Goal: Find specific page/section: Find specific page/section

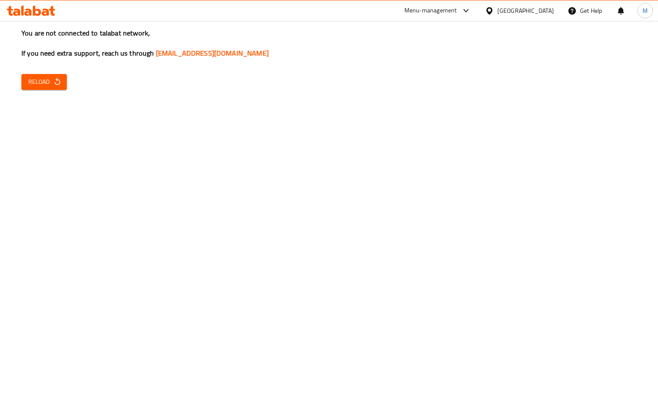
click at [42, 85] on span "Reload" at bounding box center [44, 82] width 32 height 11
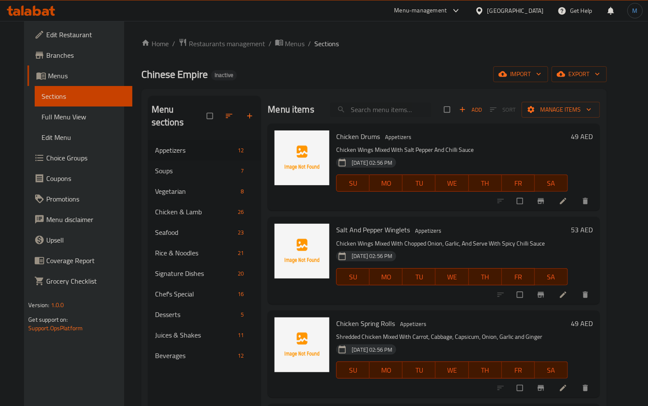
click at [519, 13] on div "[GEOGRAPHIC_DATA]" at bounding box center [515, 10] width 57 height 9
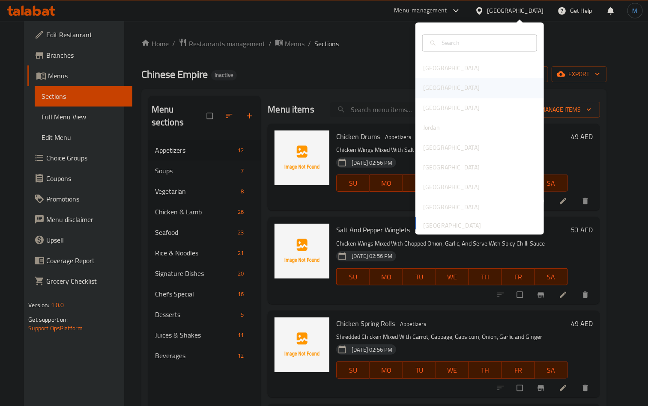
click at [434, 85] on div "[GEOGRAPHIC_DATA]" at bounding box center [451, 88] width 70 height 20
